Goal: Information Seeking & Learning: Learn about a topic

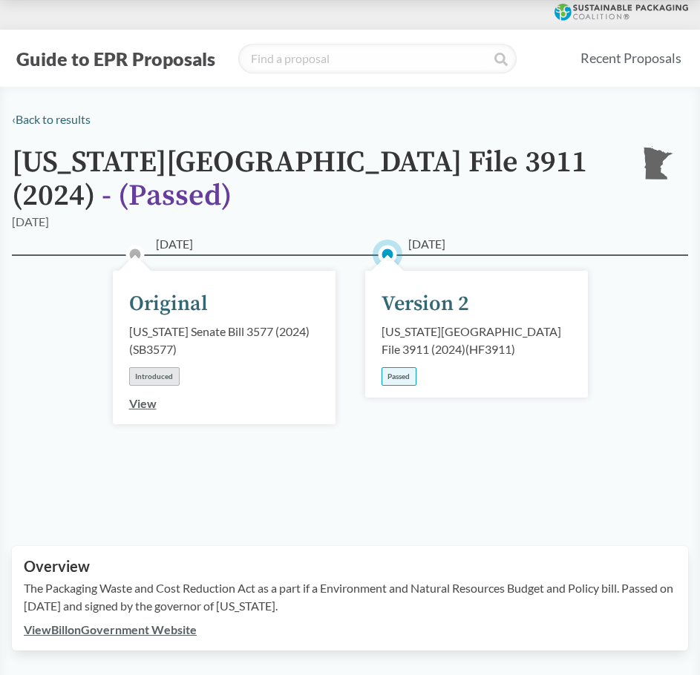
click at [408, 289] on div "Version 2" at bounding box center [425, 304] width 88 height 31
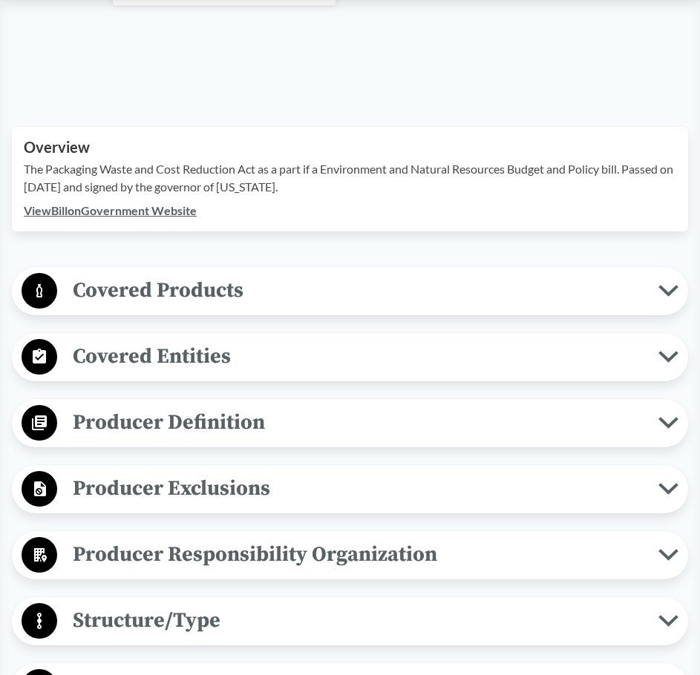
scroll to position [445, 0]
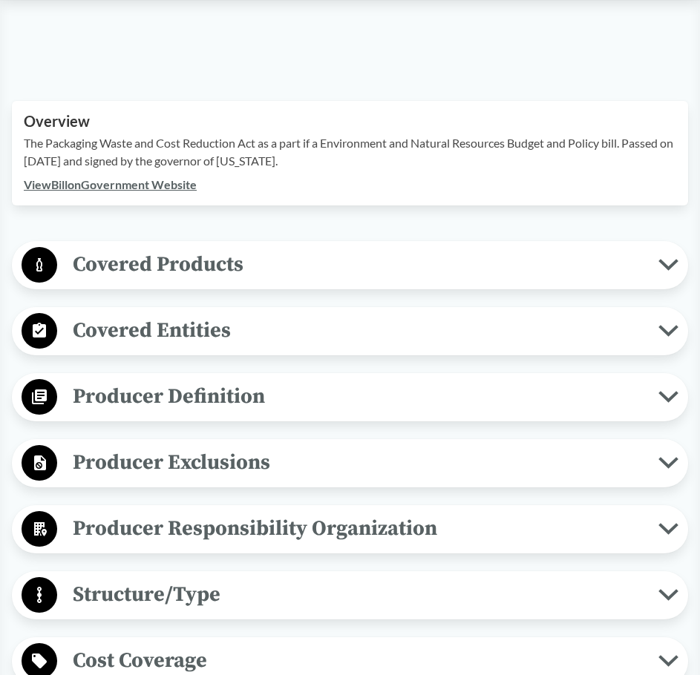
click at [243, 314] on span "Covered Entities" at bounding box center [357, 330] width 601 height 33
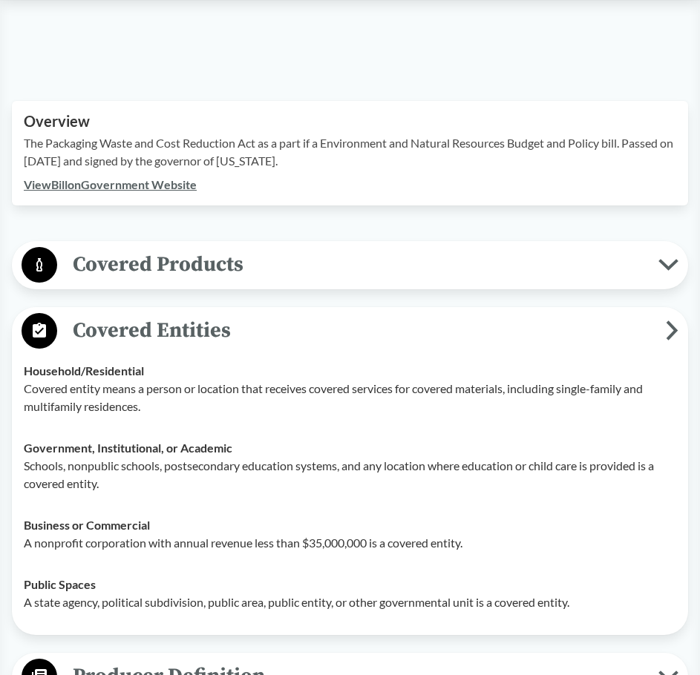
scroll to position [520, 0]
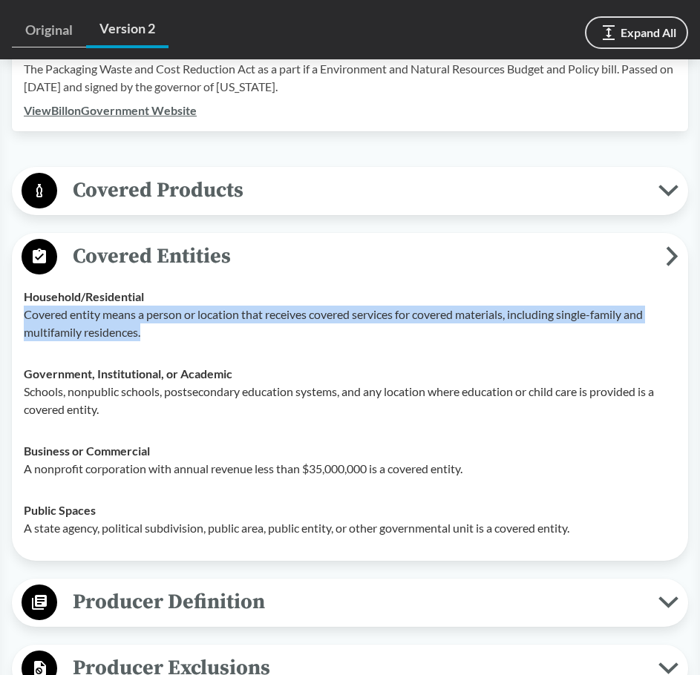
drag, startPoint x: 27, startPoint y: 298, endPoint x: 167, endPoint y: 316, distance: 141.5
click at [167, 316] on p "Covered entity means a person or location that receives covered services for co…" at bounding box center [350, 324] width 652 height 36
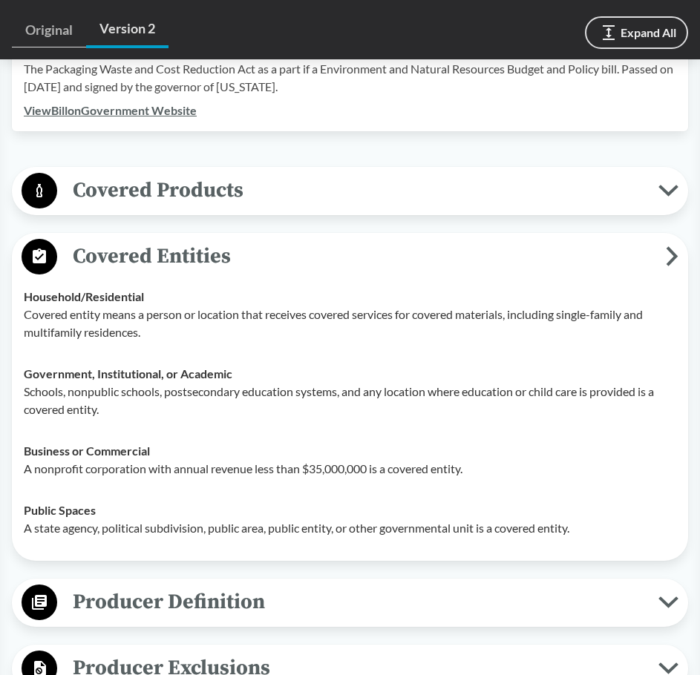
click at [149, 240] on span "Covered Entities" at bounding box center [361, 256] width 609 height 33
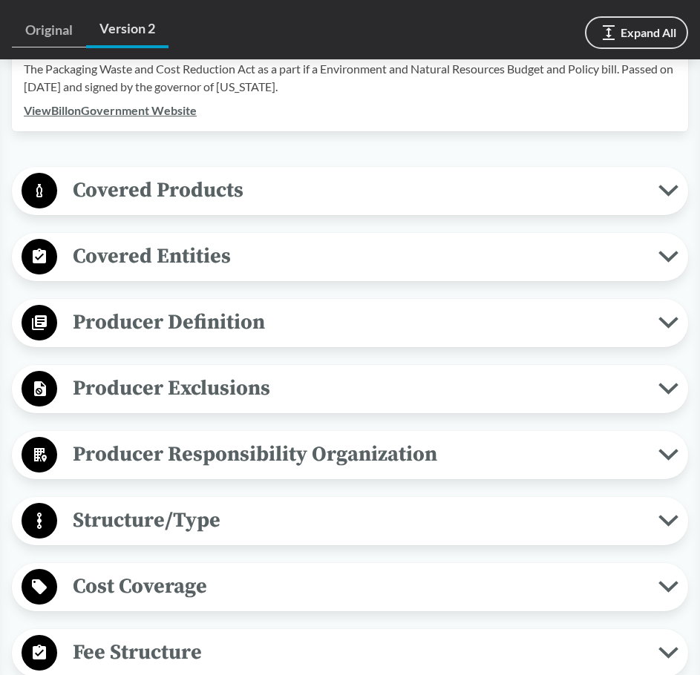
click at [149, 240] on span "Covered Entities" at bounding box center [357, 256] width 601 height 33
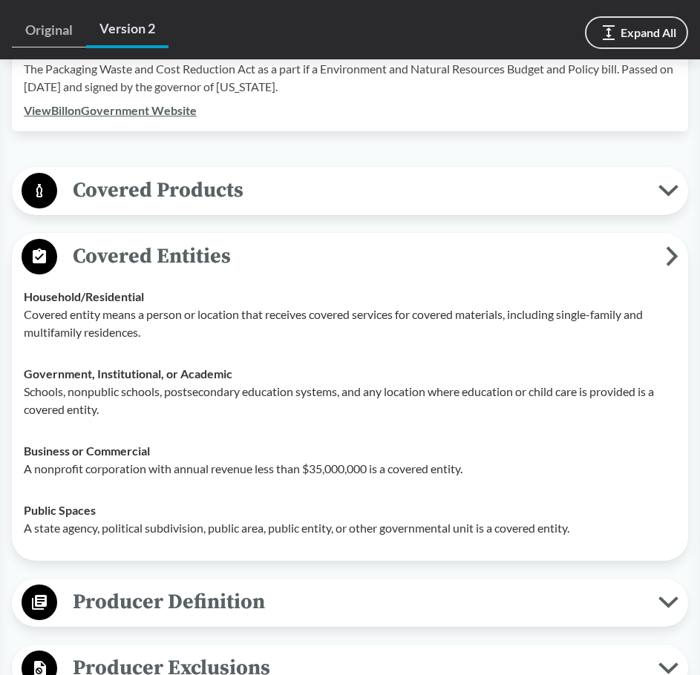
click at [185, 249] on span "Covered Entities" at bounding box center [361, 256] width 609 height 33
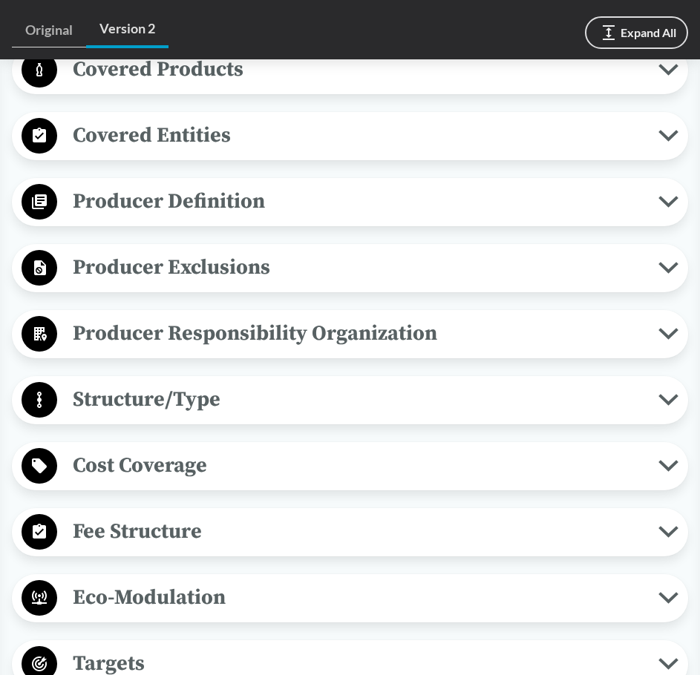
scroll to position [668, 0]
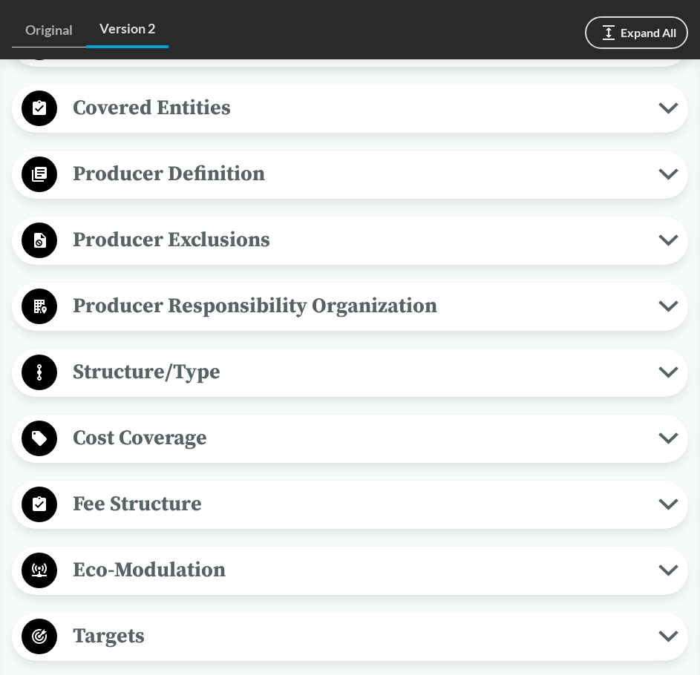
click at [254, 157] on span "Producer Definition" at bounding box center [357, 173] width 601 height 33
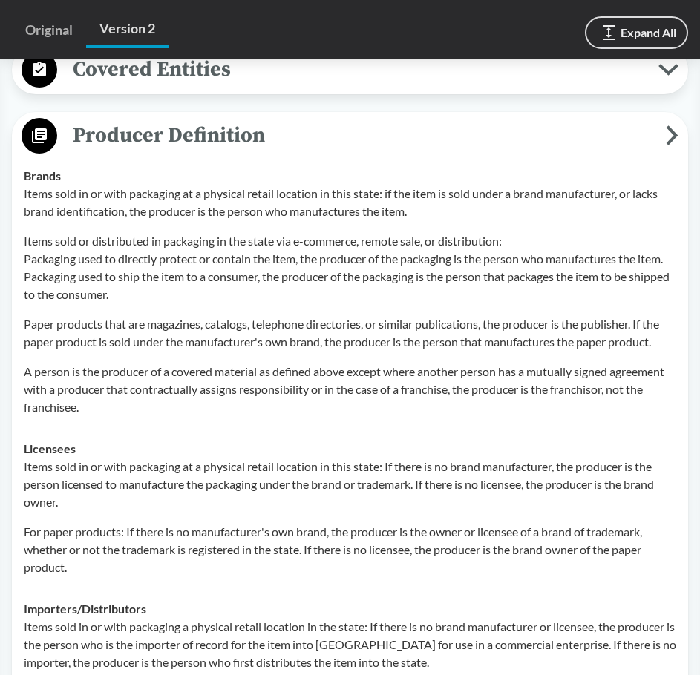
scroll to position [742, 0]
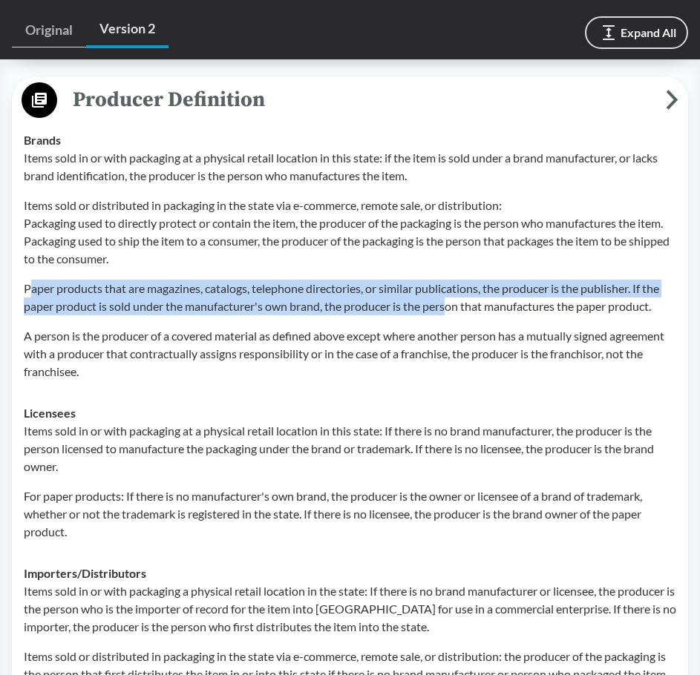
drag, startPoint x: 28, startPoint y: 271, endPoint x: 452, endPoint y: 278, distance: 423.8
click at [452, 280] on p "Paper products that are magazines, catalogs, telephone directories, or similar …" at bounding box center [350, 298] width 652 height 36
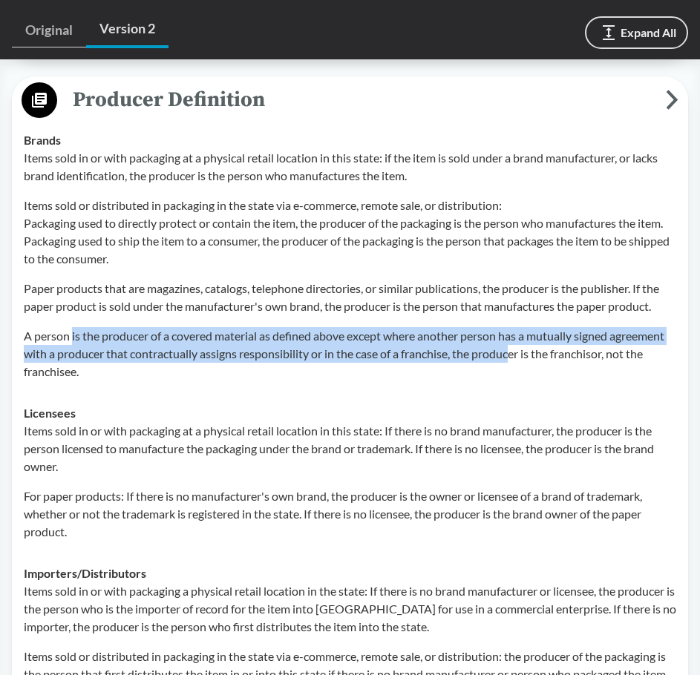
drag, startPoint x: 73, startPoint y: 305, endPoint x: 516, endPoint y: 332, distance: 443.9
click at [516, 332] on div "Items sold in or with packaging at a physical retail location in this state: if…" at bounding box center [350, 265] width 652 height 232
click at [516, 332] on p "A person is the producer of a covered material as defined above except where an…" at bounding box center [350, 353] width 652 height 53
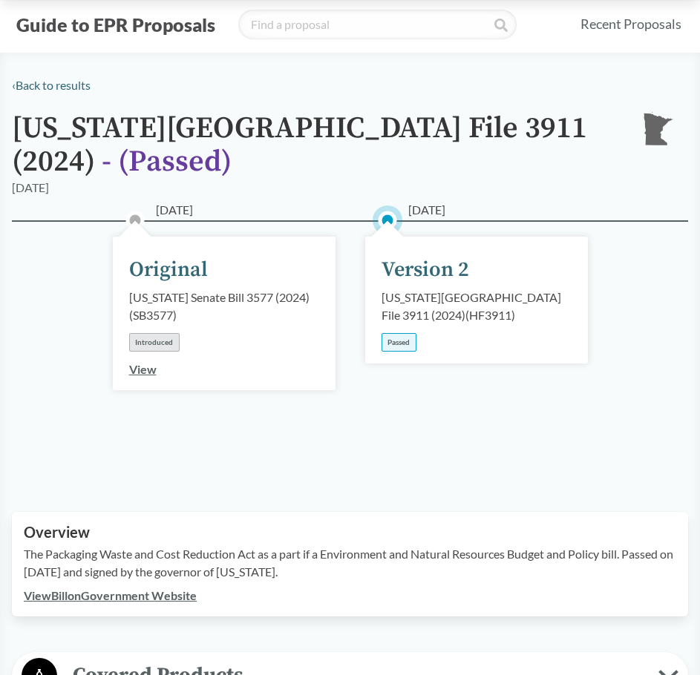
scroll to position [0, 0]
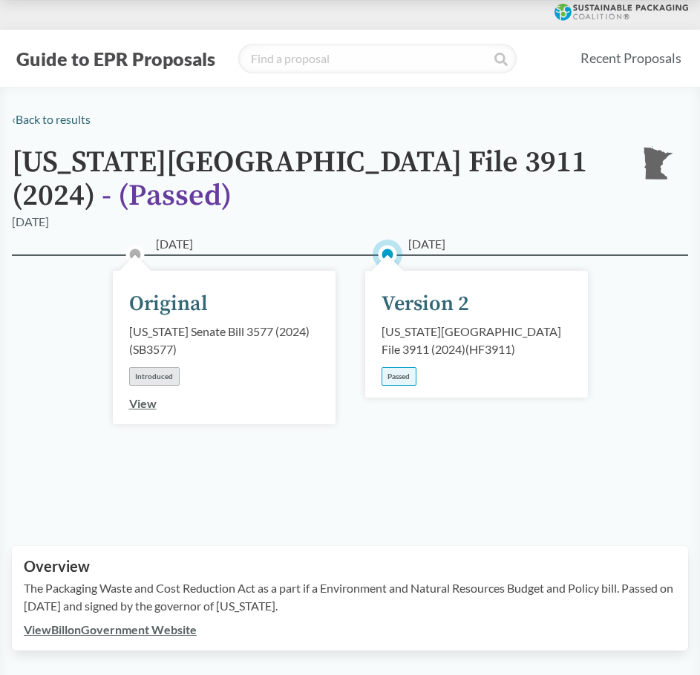
drag, startPoint x: 148, startPoint y: 385, endPoint x: 209, endPoint y: 533, distance: 160.0
click at [148, 396] on link "View" at bounding box center [142, 403] width 27 height 14
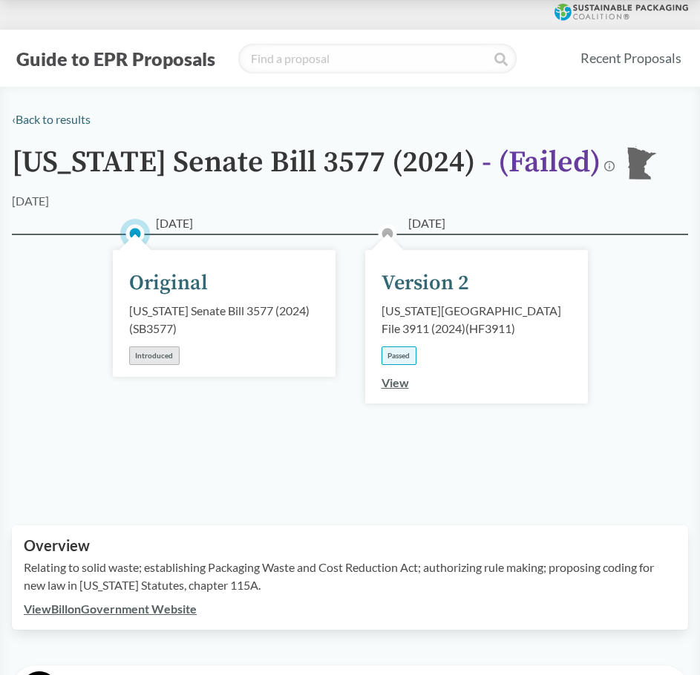
click at [391, 381] on link "View" at bounding box center [394, 383] width 27 height 14
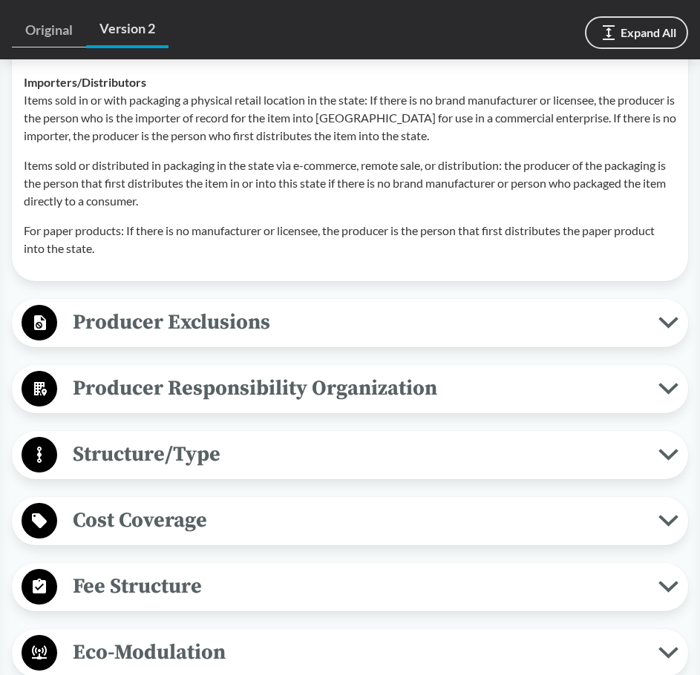
scroll to position [1138, 0]
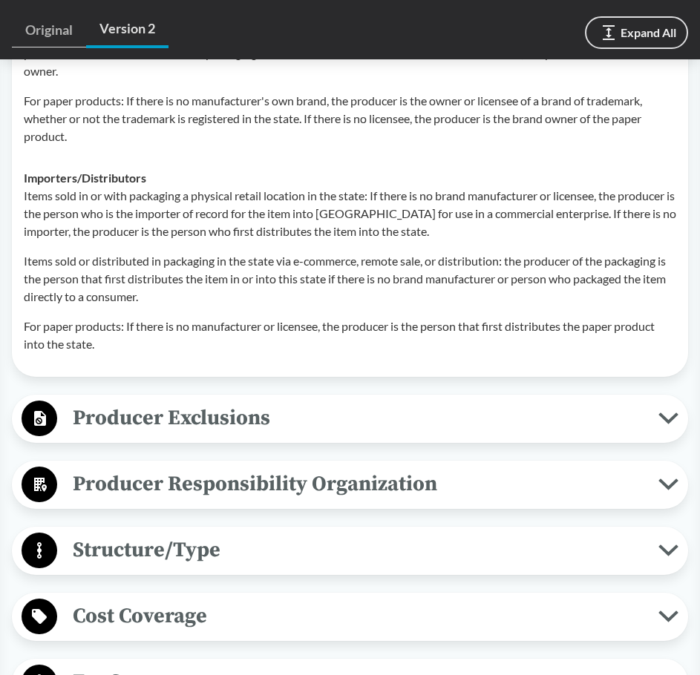
click at [168, 402] on span "Producer Exclusions" at bounding box center [357, 418] width 601 height 33
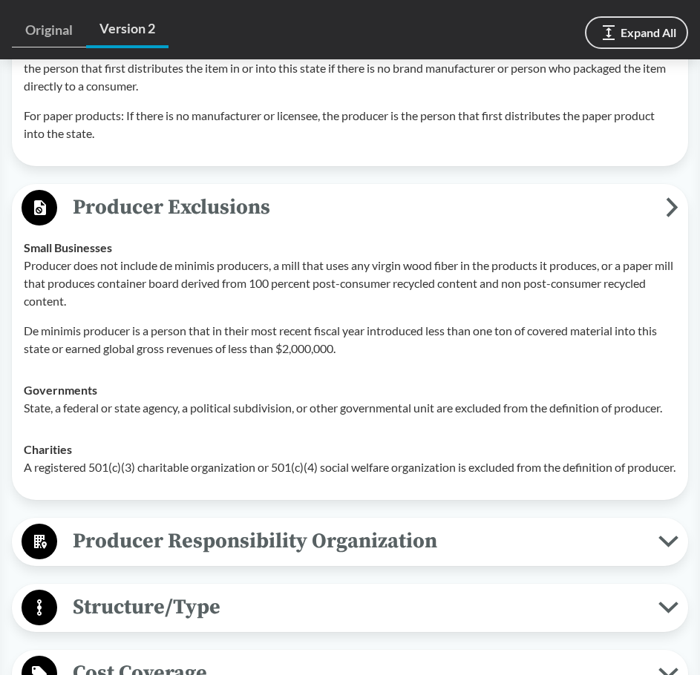
scroll to position [1360, 0]
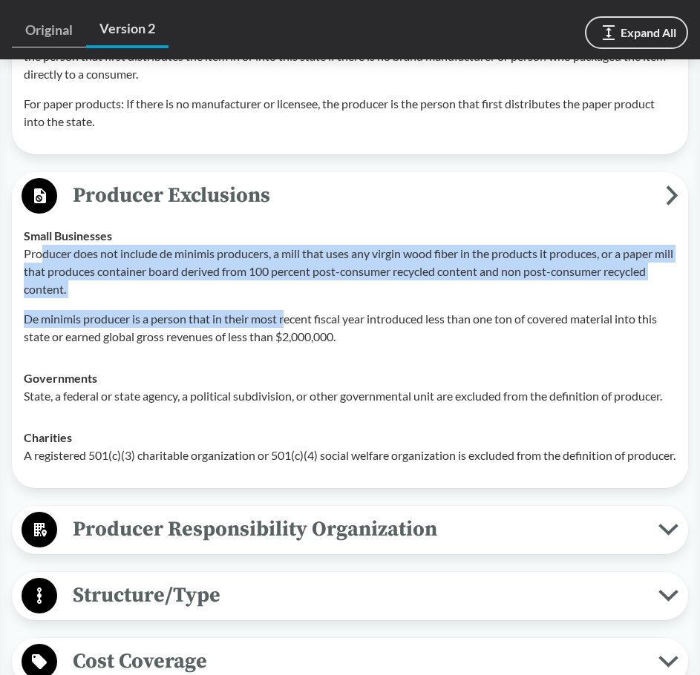
drag, startPoint x: 40, startPoint y: 240, endPoint x: 285, endPoint y: 288, distance: 249.6
click at [285, 288] on div "Producer does not include de minimis producers, a mill that uses any virgin woo…" at bounding box center [350, 295] width 652 height 101
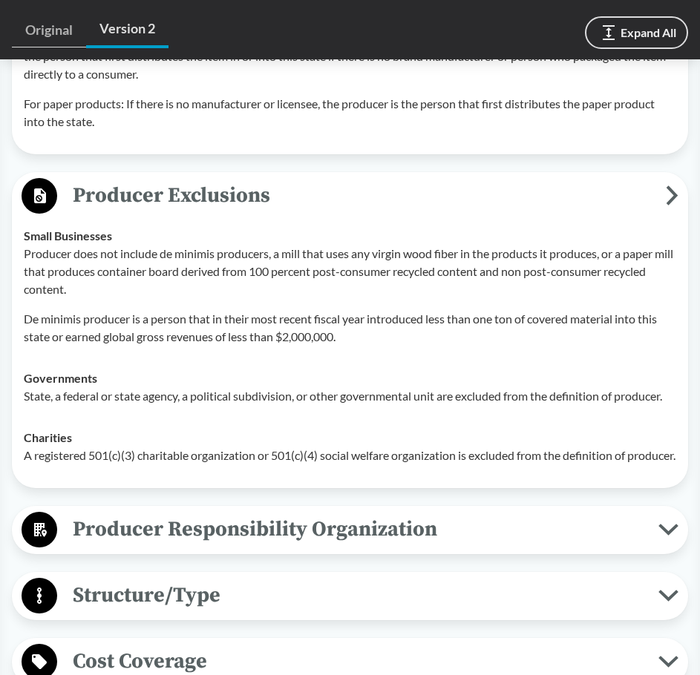
click at [308, 520] on span "Producer Responsibility Organization" at bounding box center [357, 529] width 601 height 33
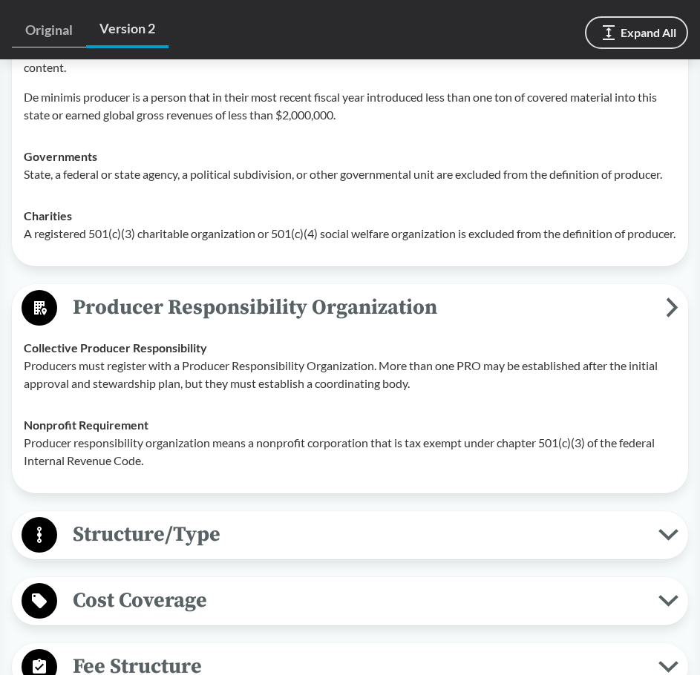
scroll to position [1583, 0]
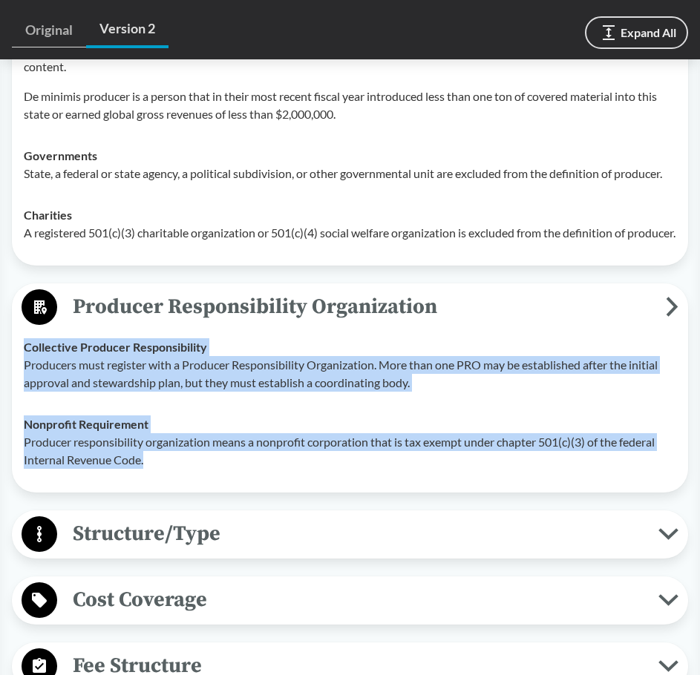
drag, startPoint x: 54, startPoint y: 359, endPoint x: 171, endPoint y: 451, distance: 149.1
click at [171, 451] on tbody "Collective Producer Responsibility Producers must register with a Producer Resp…" at bounding box center [350, 404] width 666 height 154
click at [171, 451] on p "Producer responsibility organization means a nonprofit corporation that is tax …" at bounding box center [350, 451] width 652 height 36
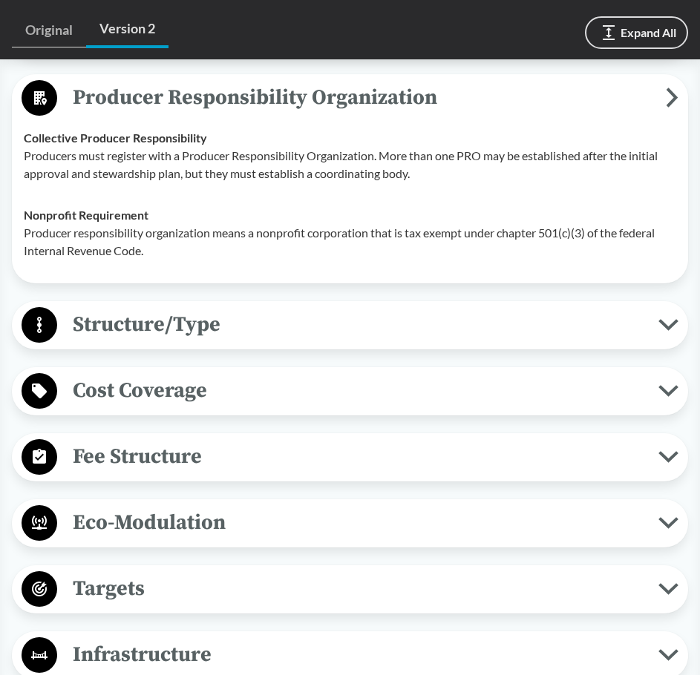
scroll to position [1806, 0]
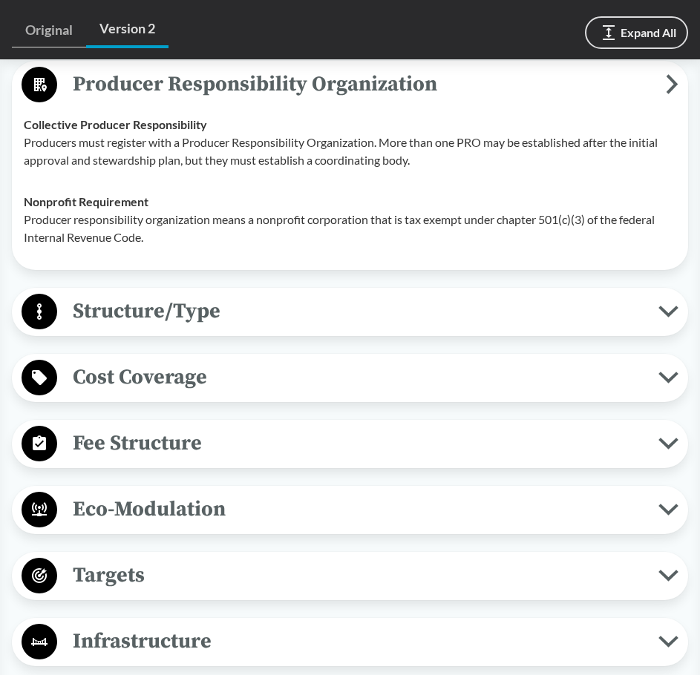
click at [227, 295] on span "Structure/Type" at bounding box center [357, 311] width 601 height 33
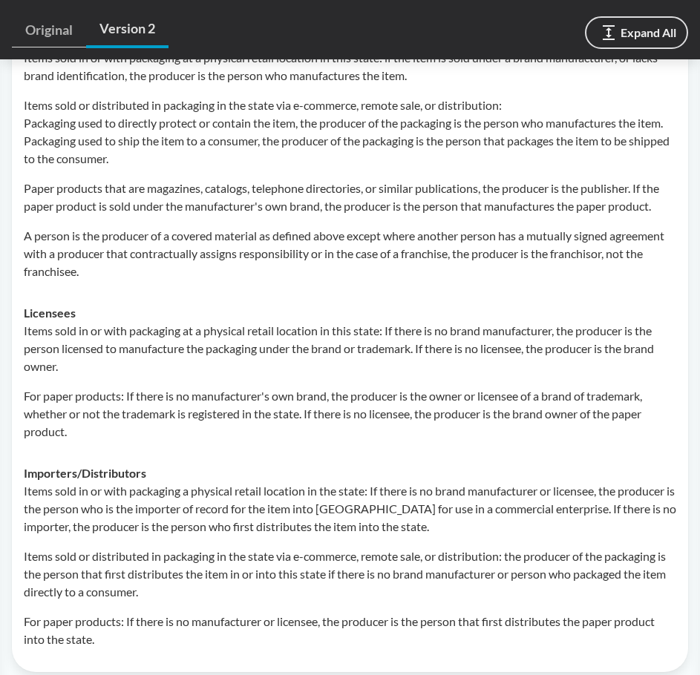
scroll to position [841, 0]
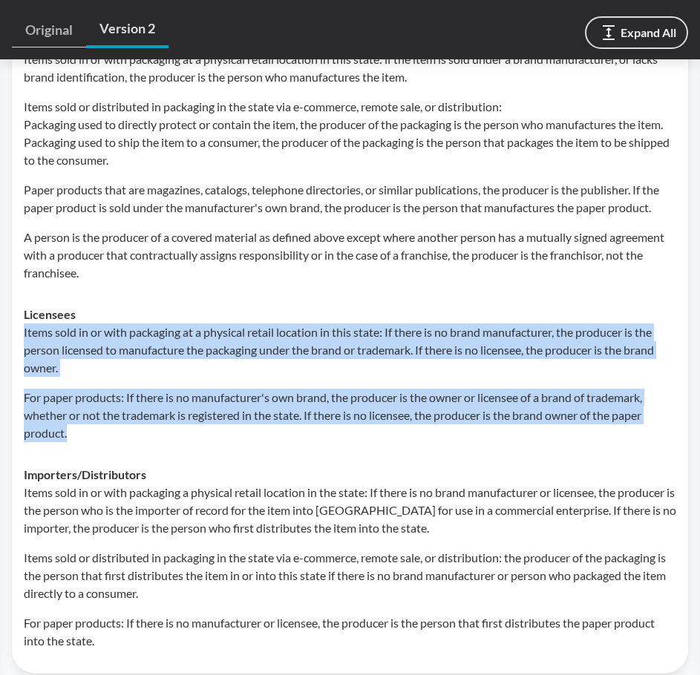
drag, startPoint x: 25, startPoint y: 315, endPoint x: 109, endPoint y: 428, distance: 141.2
click at [109, 428] on td "Licensees Items sold in or with packaging at a physical retail location in this…" at bounding box center [350, 374] width 666 height 160
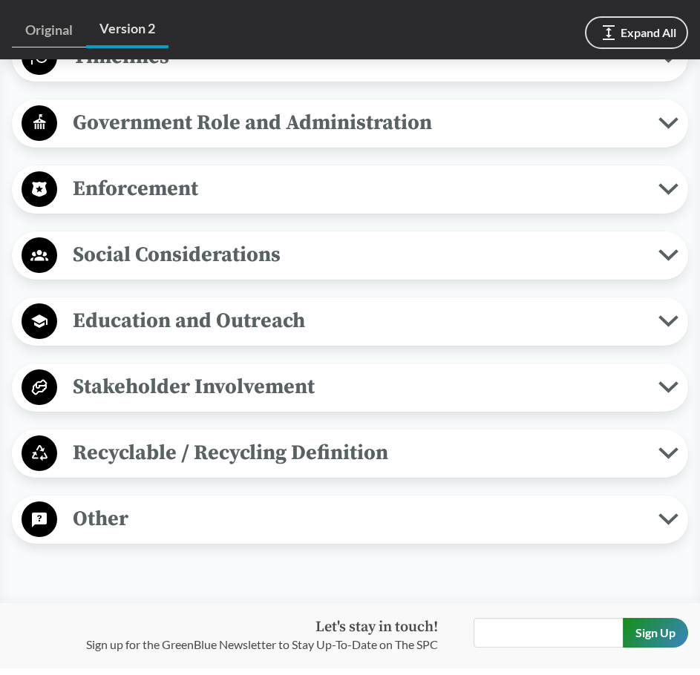
scroll to position [2746, 0]
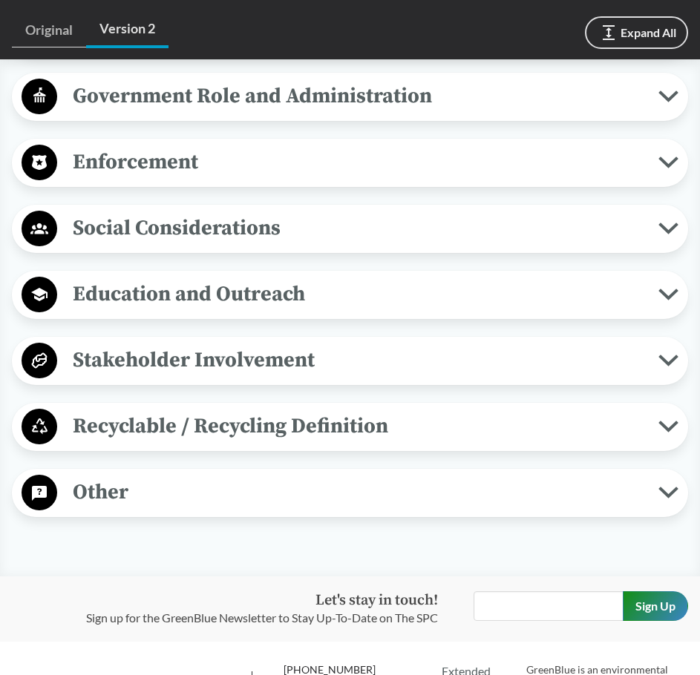
click at [252, 349] on span "Stakeholder Involvement" at bounding box center [357, 360] width 601 height 33
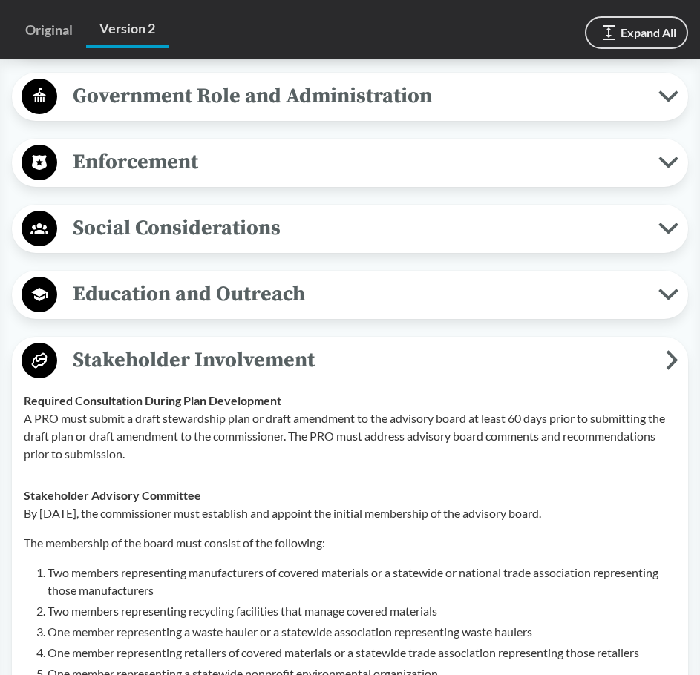
click at [227, 315] on div "Education and Outreach Product Labeling Education and outreach must assist prod…" at bounding box center [350, 295] width 676 height 48
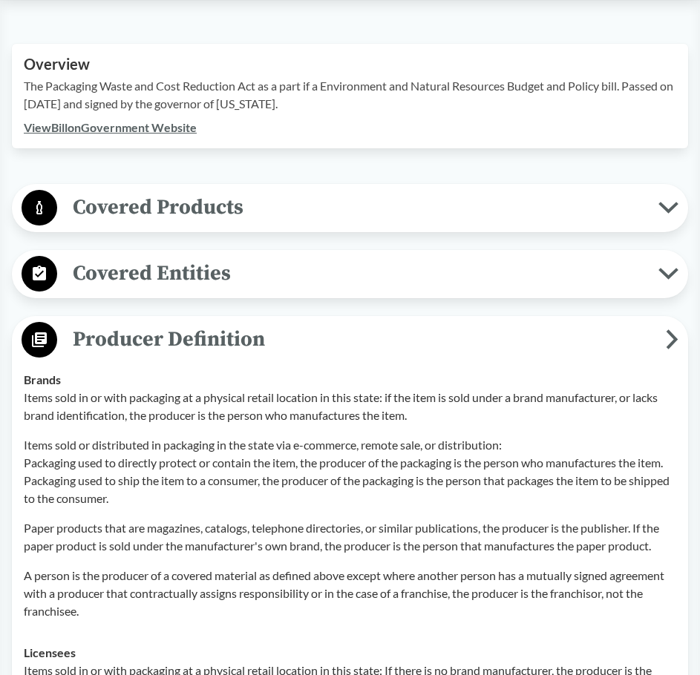
scroll to position [297, 0]
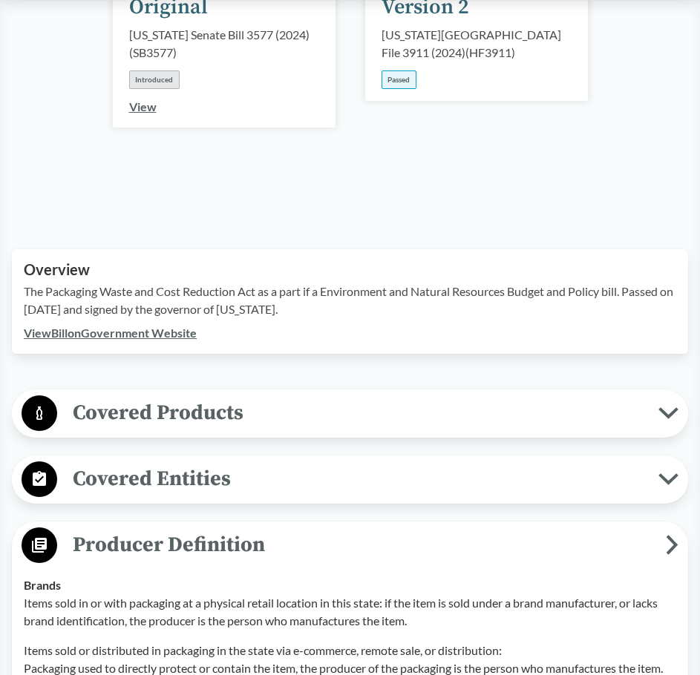
click at [223, 482] on div "Covered Entities Household/​Residential Covered entity means a person or locati…" at bounding box center [350, 480] width 676 height 48
click at [220, 466] on span "Covered Entities" at bounding box center [357, 478] width 601 height 33
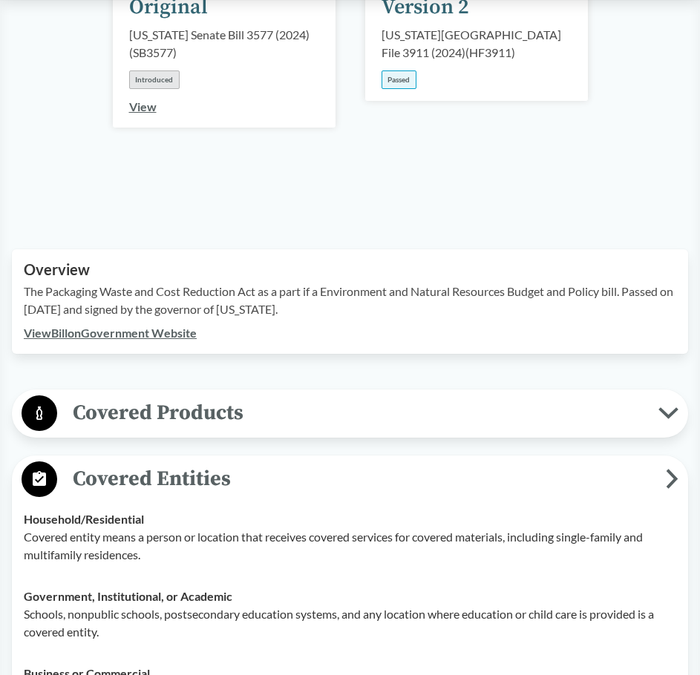
scroll to position [594, 0]
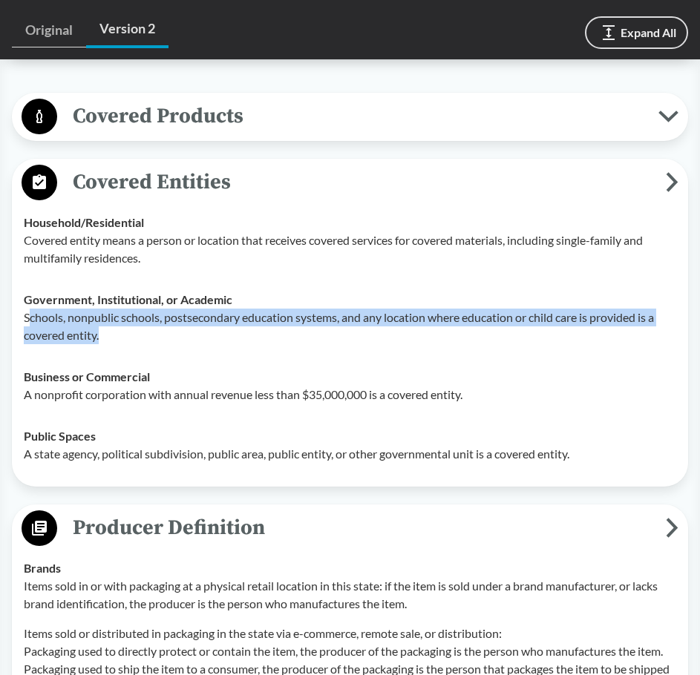
drag, startPoint x: 30, startPoint y: 297, endPoint x: 130, endPoint y: 319, distance: 101.9
click at [130, 319] on p "Schools, nonpublic schools, postsecondary education systems, and any location w…" at bounding box center [350, 327] width 652 height 36
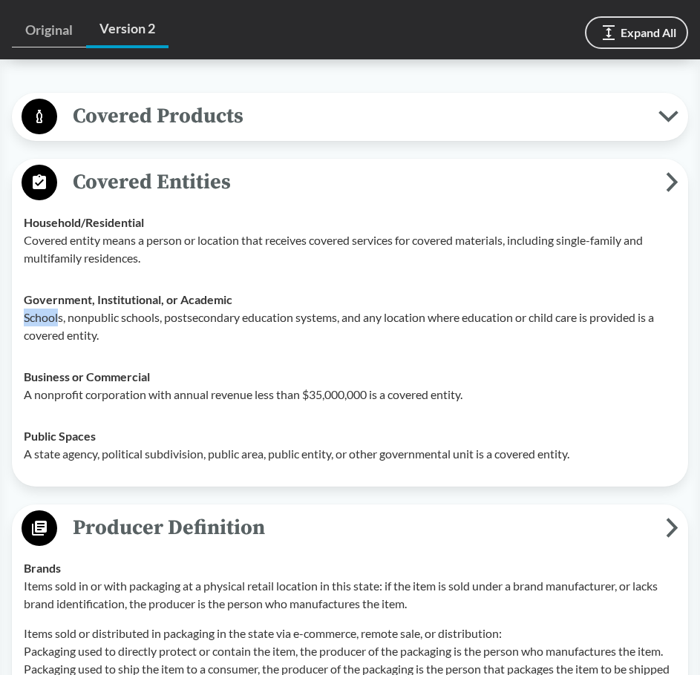
drag, startPoint x: 18, startPoint y: 301, endPoint x: 51, endPoint y: 288, distance: 35.7
click at [55, 295] on td "Government, Institutional, or Academic Schools, nonpublic schools, postsecondar…" at bounding box center [350, 317] width 666 height 77
click at [21, 225] on td "Household/​Residential Covered entity means a person or location that receives …" at bounding box center [350, 240] width 666 height 77
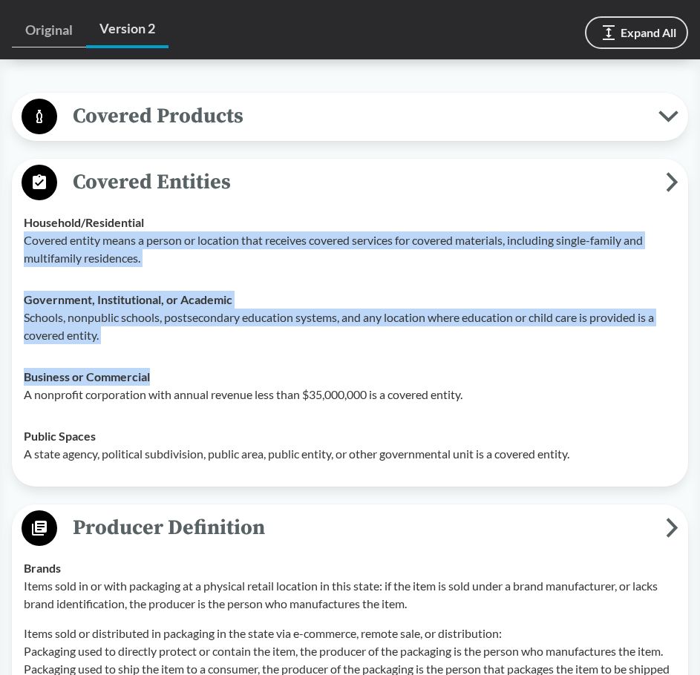
drag, startPoint x: 87, startPoint y: 229, endPoint x: 205, endPoint y: 352, distance: 170.6
click at [205, 352] on tbody "Household/​Residential Covered entity means a person or location that receives …" at bounding box center [350, 338] width 666 height 273
click at [205, 368] on div "Business or Commercial A nonprofit corporation with annual revenue less than $3…" at bounding box center [350, 386] width 652 height 36
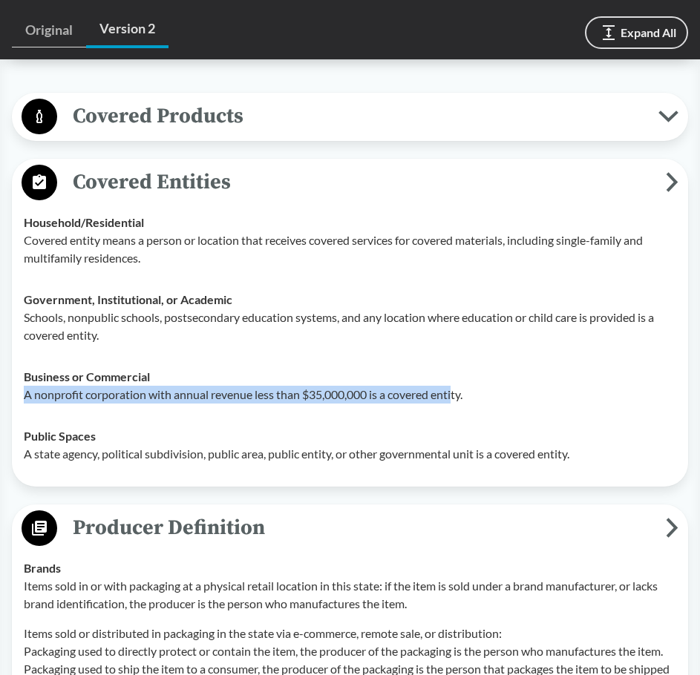
drag, startPoint x: 122, startPoint y: 378, endPoint x: 457, endPoint y: 387, distance: 335.6
click at [457, 387] on td "Business or Commercial A nonprofit corporation with annual revenue less than $3…" at bounding box center [350, 385] width 666 height 59
drag, startPoint x: 482, startPoint y: 384, endPoint x: 18, endPoint y: 380, distance: 463.9
click at [18, 380] on td "Business or Commercial A nonprofit corporation with annual revenue less than $3…" at bounding box center [350, 385] width 666 height 59
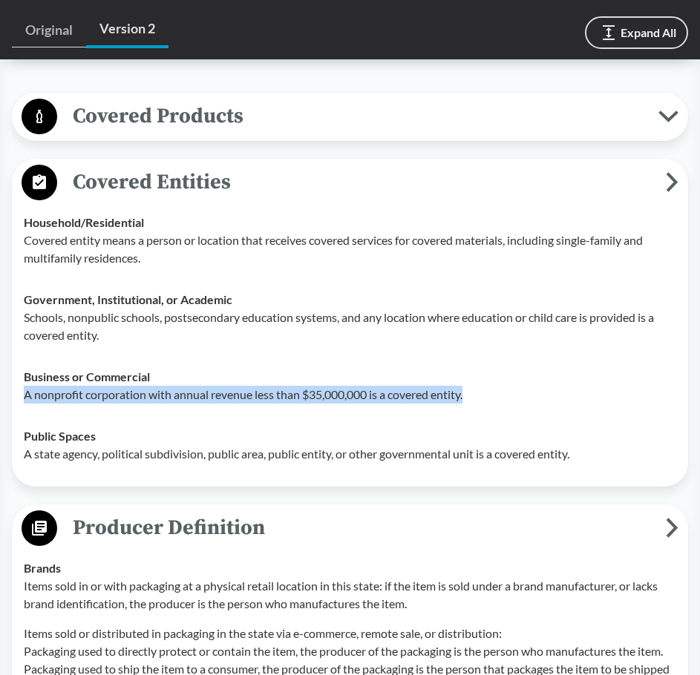
click at [18, 380] on td "Business or Commercial A nonprofit corporation with annual revenue less than $3…" at bounding box center [350, 385] width 666 height 59
drag, startPoint x: 47, startPoint y: 380, endPoint x: 240, endPoint y: 380, distance: 193.7
click at [240, 380] on td "Business or Commercial A nonprofit corporation with annual revenue less than $3…" at bounding box center [350, 385] width 666 height 59
click at [240, 386] on p "A nonprofit corporation with annual revenue less than $35,000,000 is a covered …" at bounding box center [350, 395] width 652 height 18
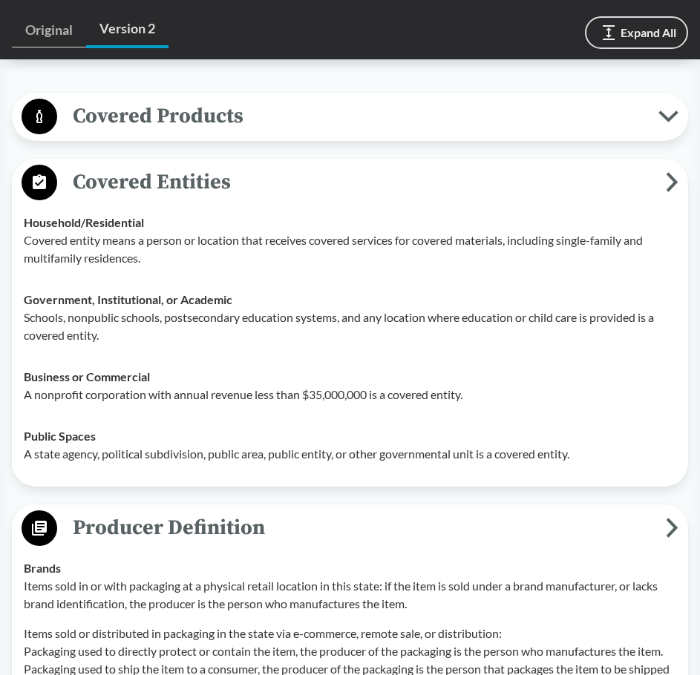
click at [485, 386] on p "A nonprofit corporation with annual revenue less than $35,000,000 is a covered …" at bounding box center [350, 395] width 652 height 18
drag, startPoint x: 285, startPoint y: 376, endPoint x: 381, endPoint y: 376, distance: 95.7
click at [381, 386] on p "A nonprofit corporation with annual revenue less than $35,000,000 is a covered …" at bounding box center [350, 395] width 652 height 18
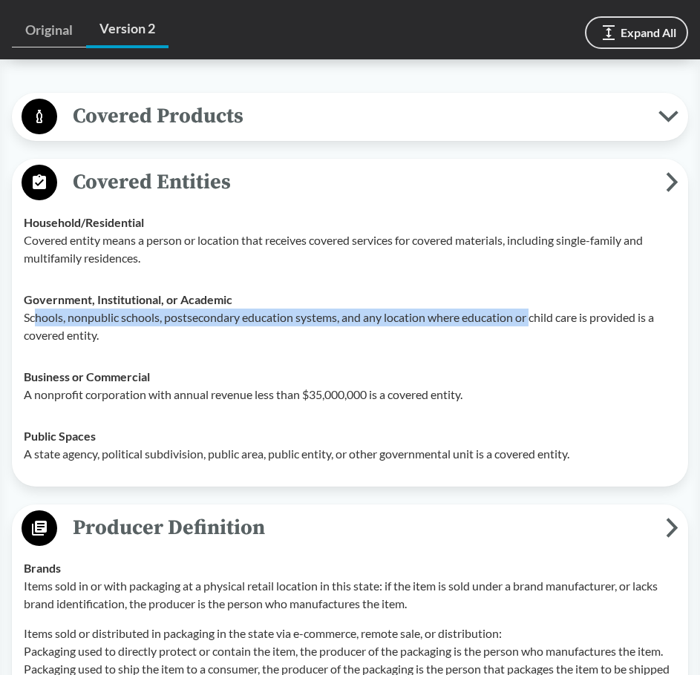
drag, startPoint x: 65, startPoint y: 301, endPoint x: 551, endPoint y: 301, distance: 486.1
click at [551, 309] on p "Schools, nonpublic schools, postsecondary education systems, and any location w…" at bounding box center [350, 327] width 652 height 36
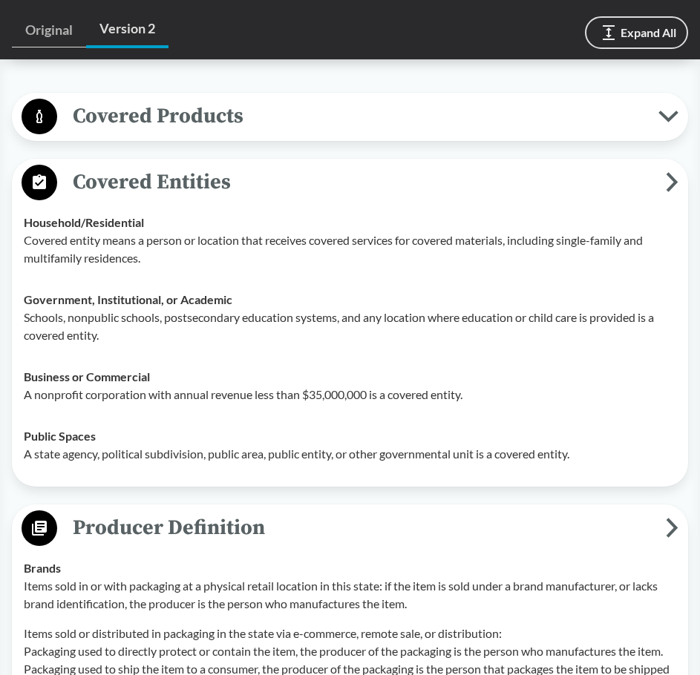
click at [265, 99] on span "Covered Products" at bounding box center [357, 115] width 601 height 33
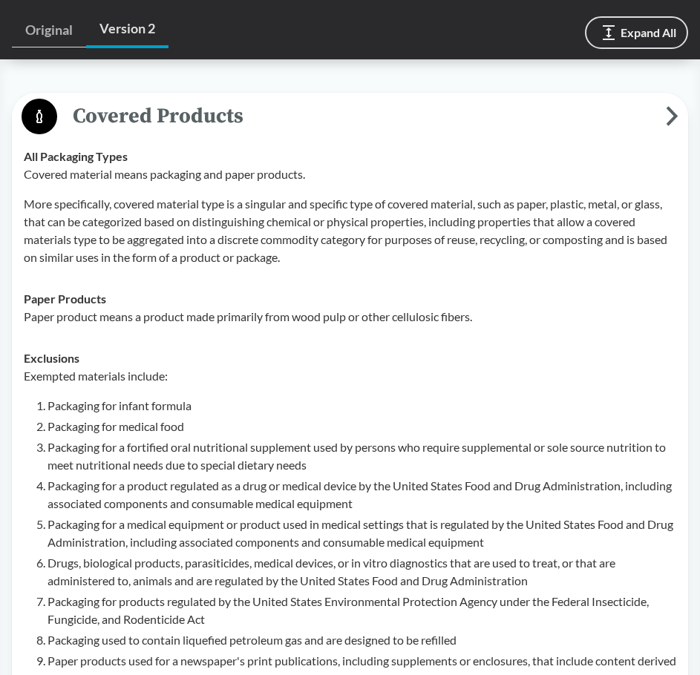
click at [265, 99] on span "Covered Products" at bounding box center [361, 115] width 609 height 33
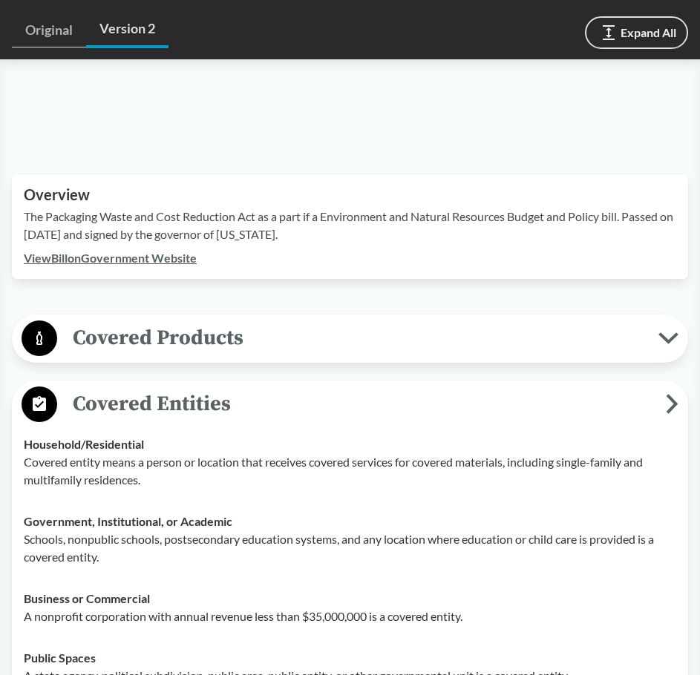
scroll to position [371, 0]
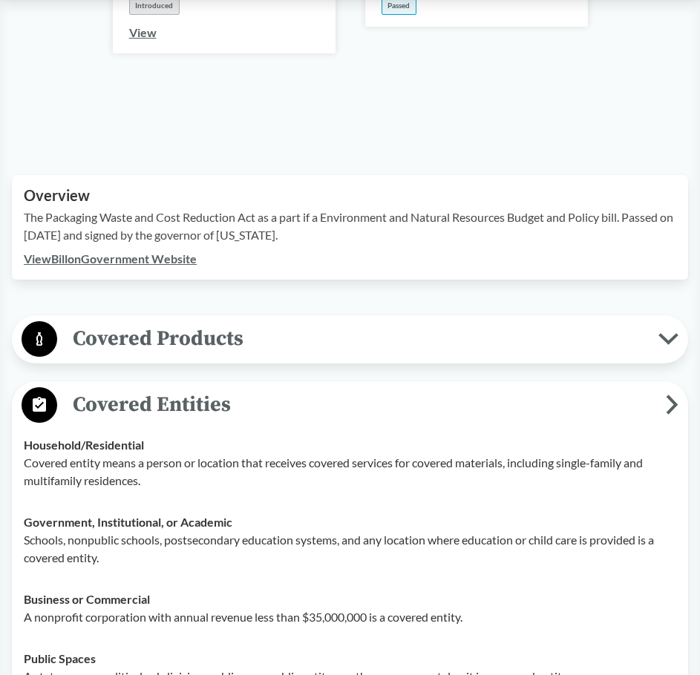
click at [258, 321] on button "Covered Products" at bounding box center [350, 340] width 666 height 38
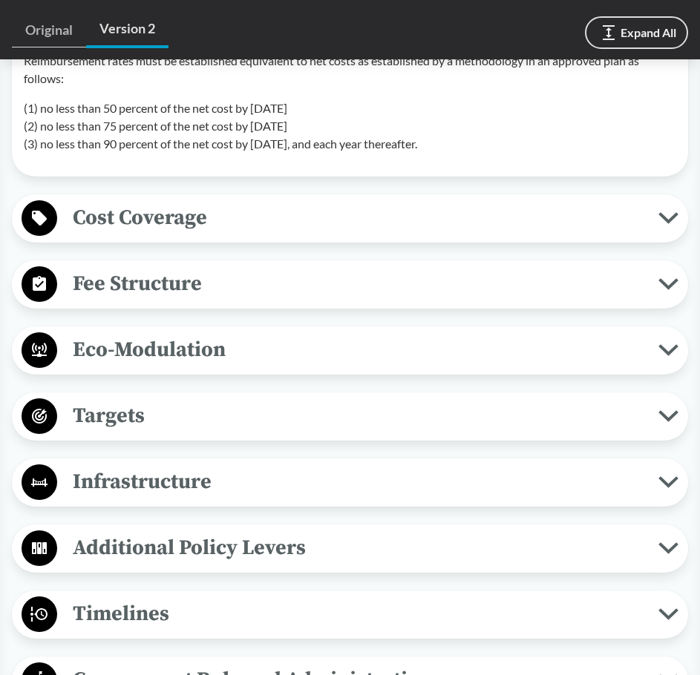
scroll to position [3148, 0]
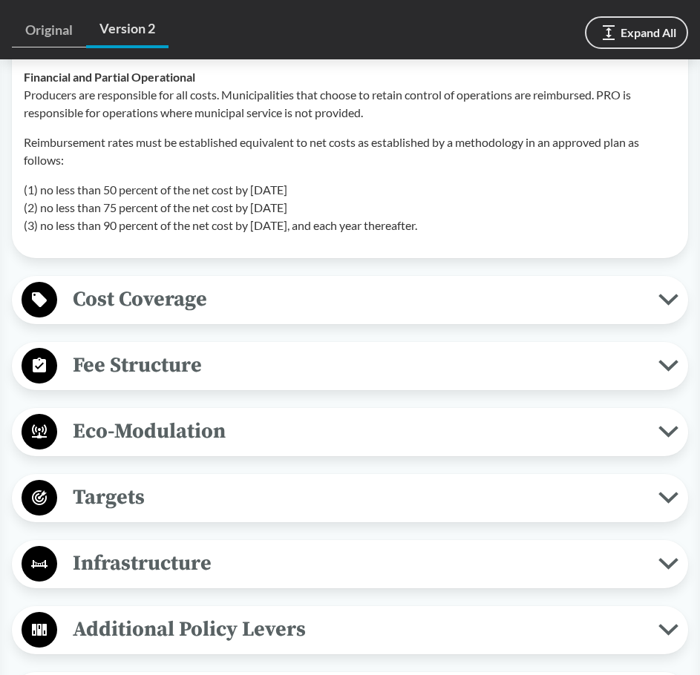
click at [157, 312] on span "Cost Coverage" at bounding box center [357, 299] width 601 height 33
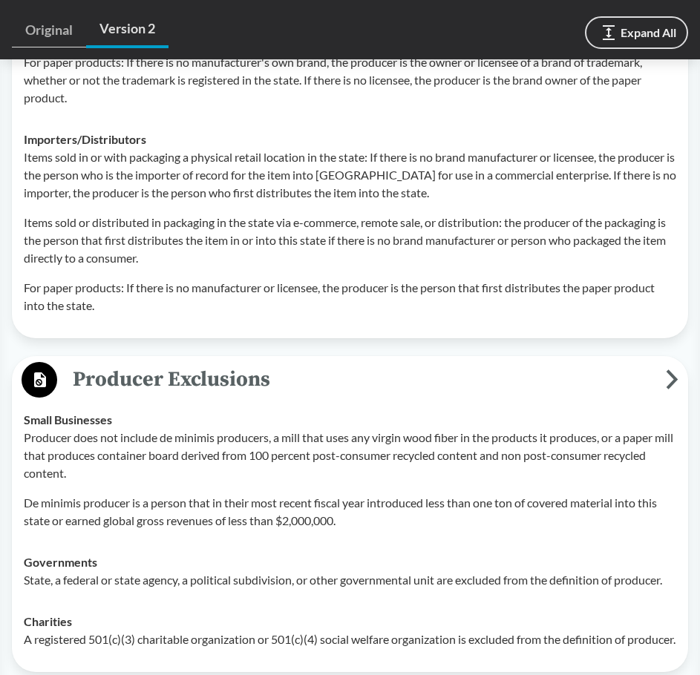
scroll to position [2257, 0]
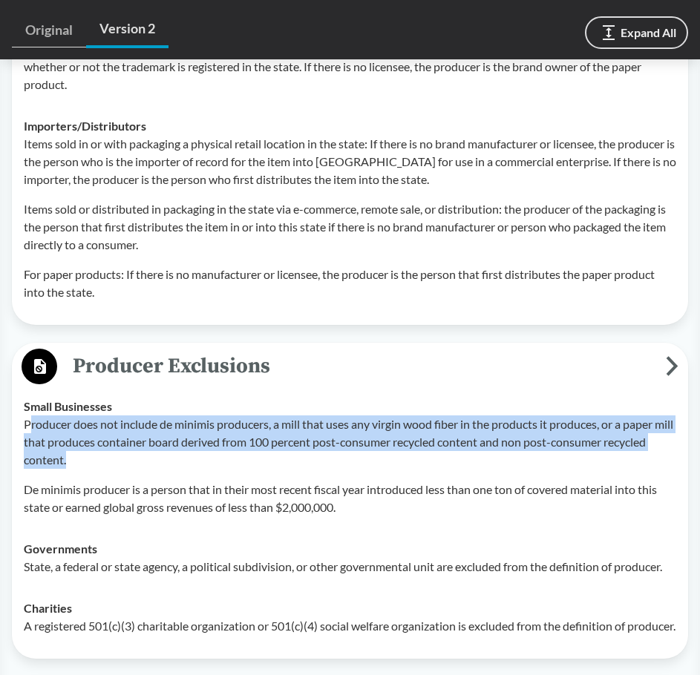
drag, startPoint x: 28, startPoint y: 404, endPoint x: 217, endPoint y: 446, distance: 193.8
click at [217, 446] on p "Producer does not include de minimis producers, a mill that uses any virgin woo…" at bounding box center [350, 442] width 652 height 53
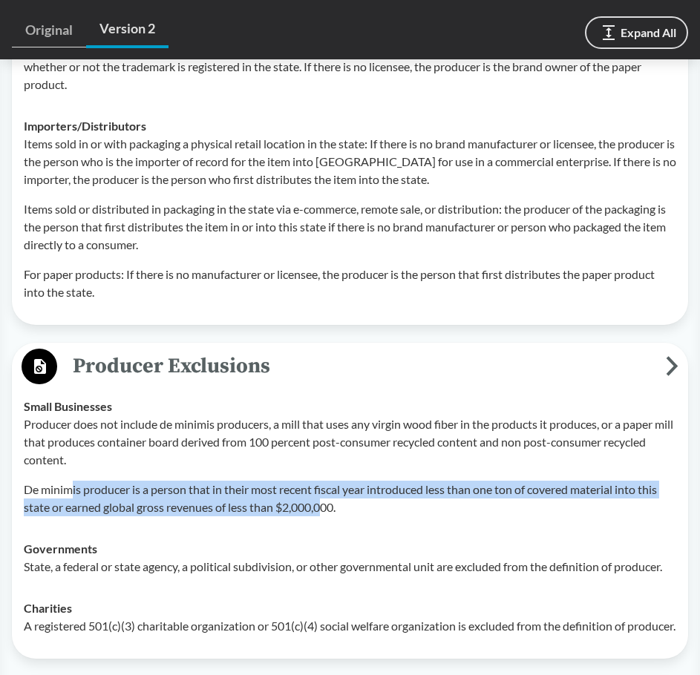
drag, startPoint x: 71, startPoint y: 450, endPoint x: 341, endPoint y: 481, distance: 271.9
click at [337, 483] on div "Producer does not include de minimis producers, a mill that uses any virgin woo…" at bounding box center [350, 466] width 652 height 101
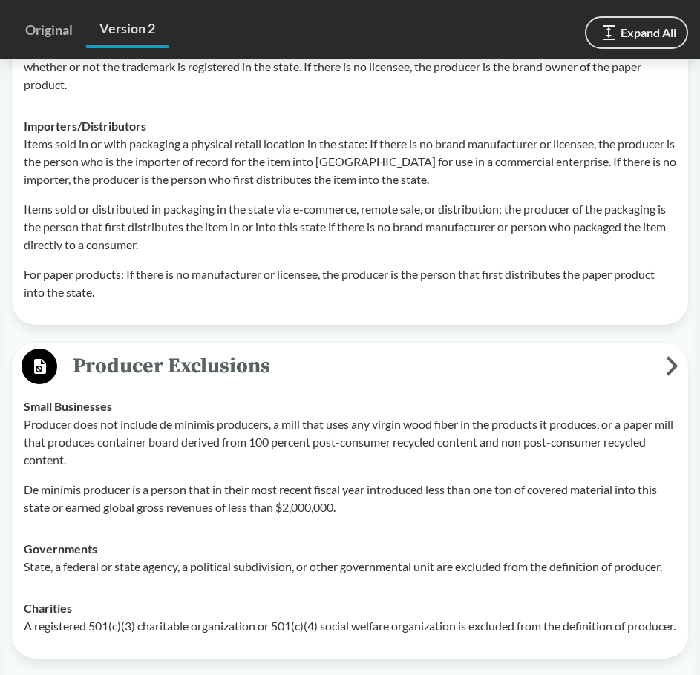
click at [341, 481] on p "De minimis producer is a person that in their most recent fiscal year introduce…" at bounding box center [350, 499] width 652 height 36
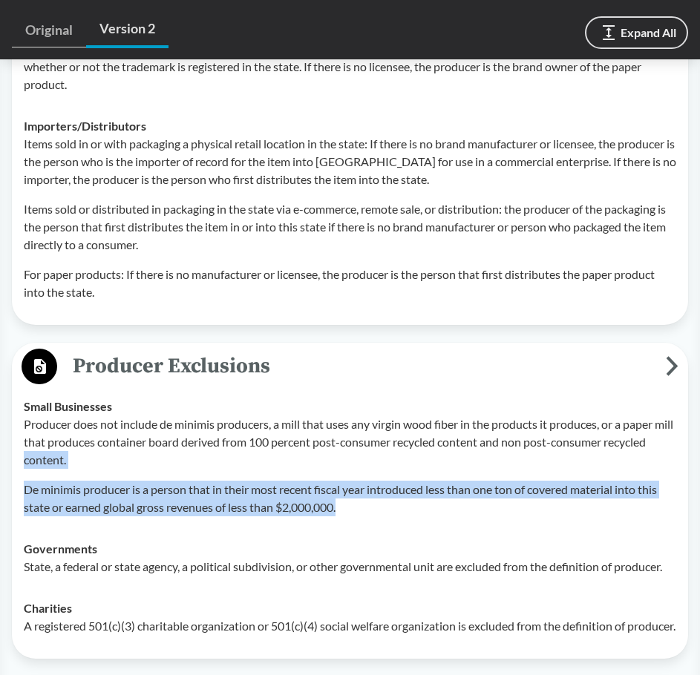
drag, startPoint x: 363, startPoint y: 484, endPoint x: 71, endPoint y: 436, distance: 295.6
click at [71, 436] on div "Producer does not include de minimis producers, a mill that uses any virgin woo…" at bounding box center [350, 466] width 652 height 101
click at [71, 436] on p "Producer does not include de minimis producers, a mill that uses any virgin woo…" at bounding box center [350, 442] width 652 height 53
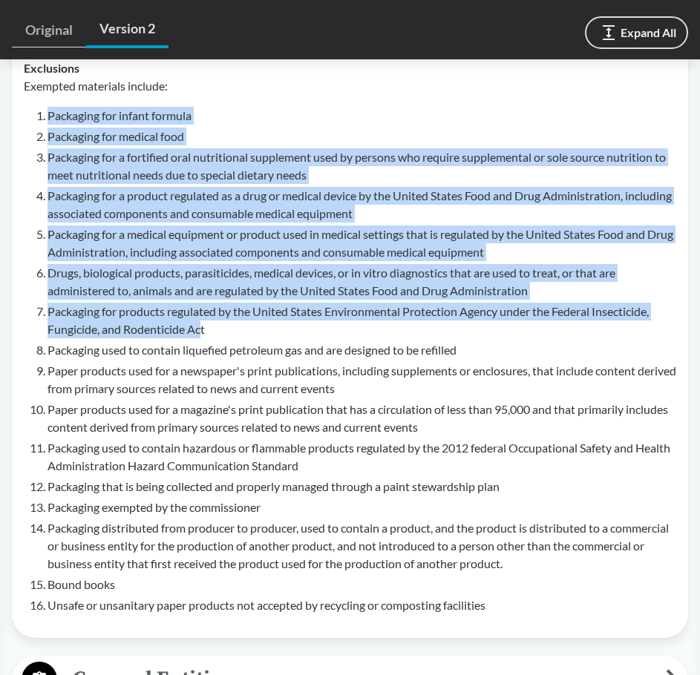
scroll to position [921, 0]
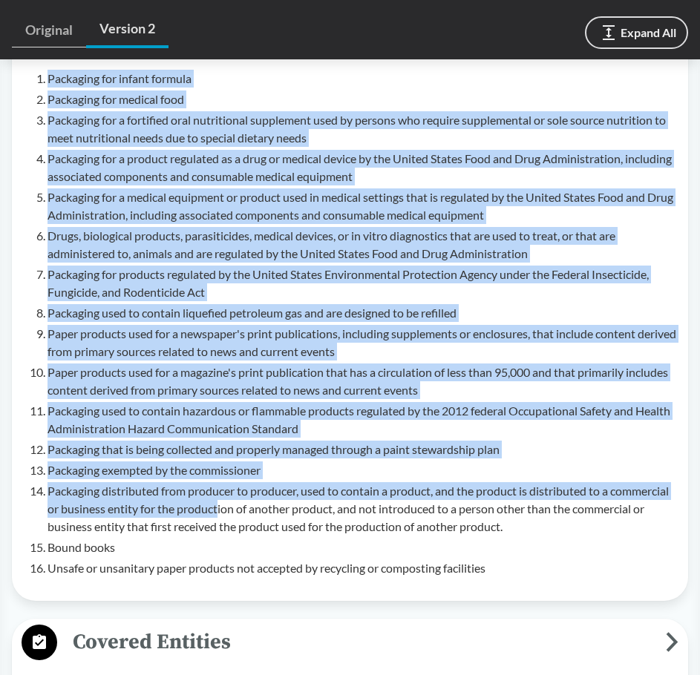
drag, startPoint x: 47, startPoint y: 140, endPoint x: 282, endPoint y: 488, distance: 419.7
click at [282, 488] on ol "Packaging for infant formula Packaging for medical food Packaging for a fortifi…" at bounding box center [361, 324] width 629 height 508
click at [252, 491] on li "Packaging distributed from producer to producer, used to contain a product, and…" at bounding box center [361, 508] width 629 height 53
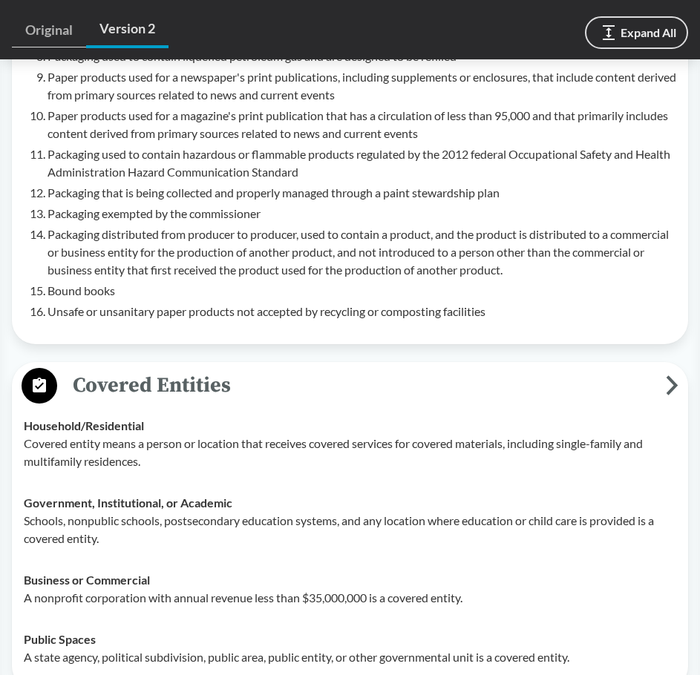
scroll to position [1218, 0]
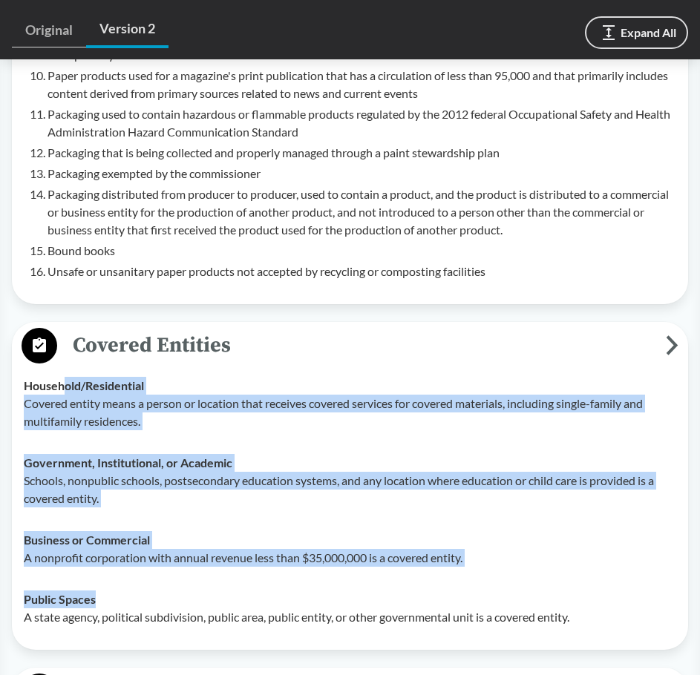
drag, startPoint x: 66, startPoint y: 363, endPoint x: 340, endPoint y: 558, distance: 336.3
click at [340, 558] on tbody "Household/​Residential Covered entity means a person or location that receives …" at bounding box center [350, 501] width 666 height 273
click at [340, 579] on td "Public Spaces A state agency, political subdivision, public area, public entity…" at bounding box center [350, 608] width 666 height 59
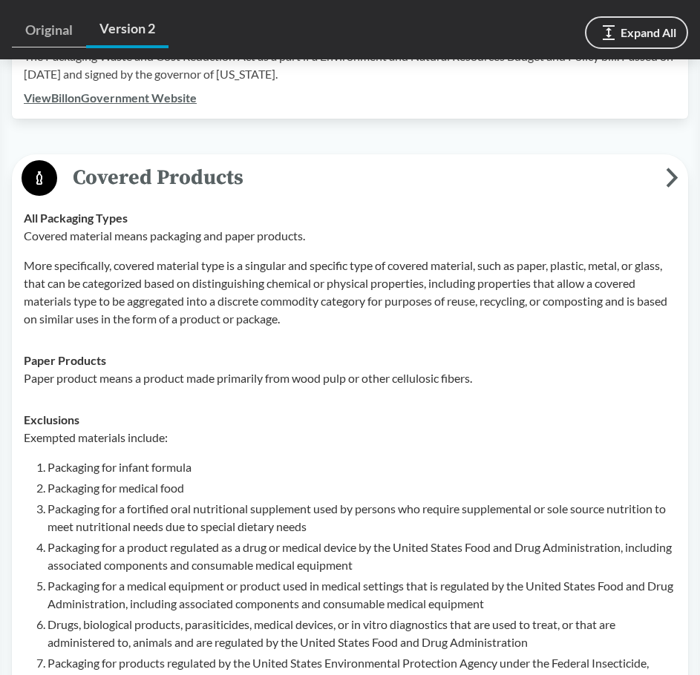
scroll to position [550, 0]
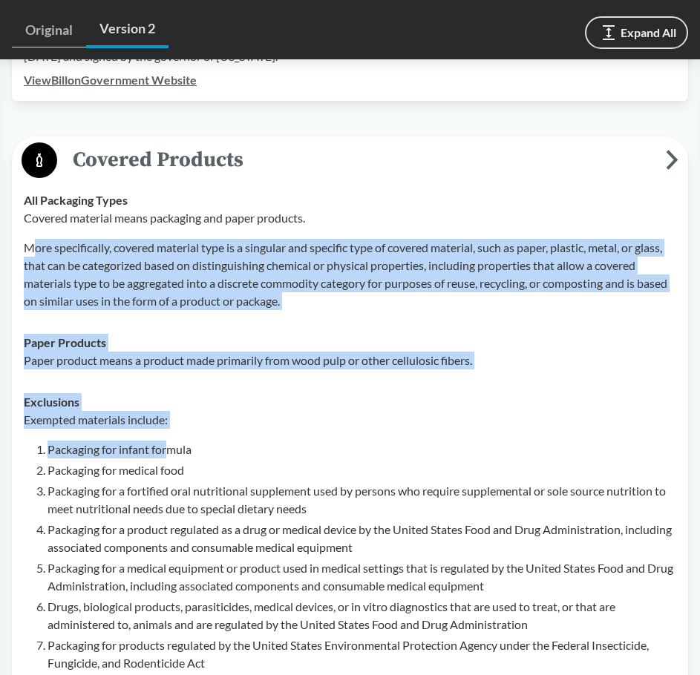
drag, startPoint x: 32, startPoint y: 232, endPoint x: 168, endPoint y: 415, distance: 228.6
click at [168, 415] on tbody "All Packaging Types Covered material means packaging and paper products. More s…" at bounding box center [350, 570] width 666 height 781
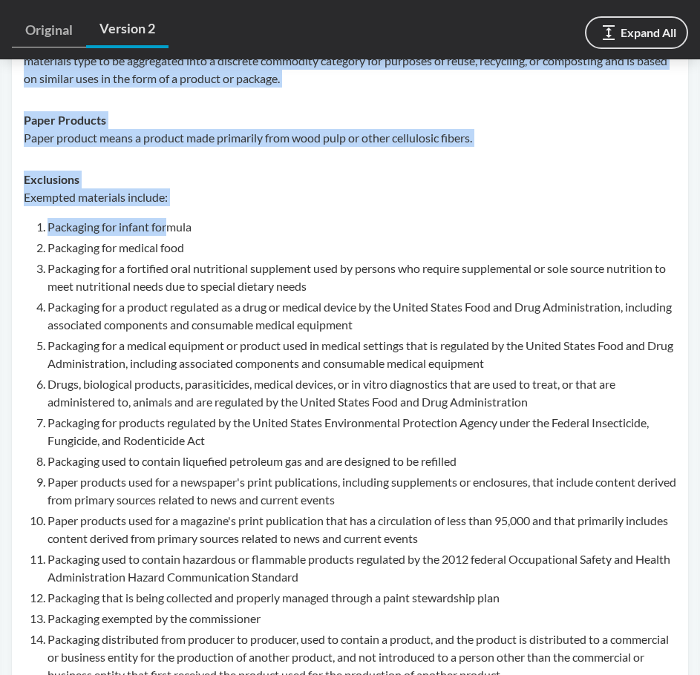
scroll to position [847, 0]
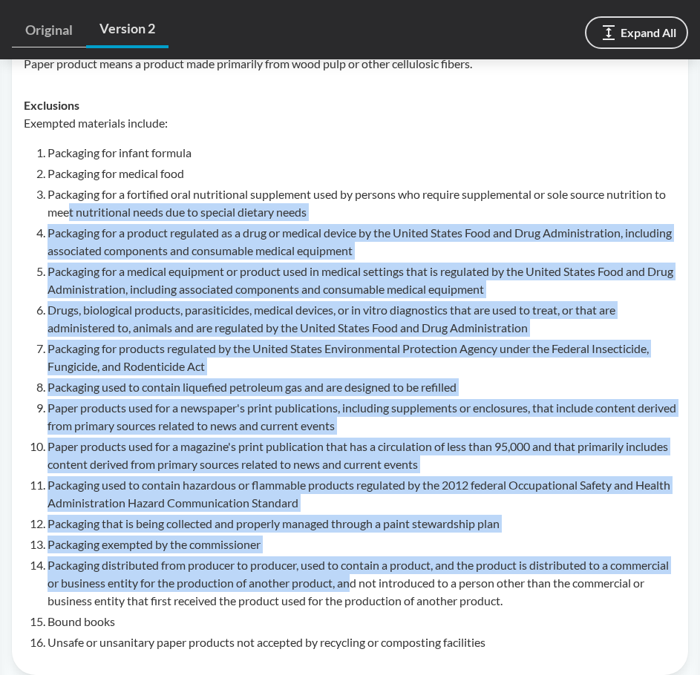
drag, startPoint x: 68, startPoint y: 187, endPoint x: 419, endPoint y: 569, distance: 518.4
click at [419, 569] on ol "Packaging for infant formula Packaging for medical food Packaging for a fortifi…" at bounding box center [361, 398] width 629 height 508
click at [419, 569] on li "Packaging distributed from producer to producer, used to contain a product, and…" at bounding box center [361, 583] width 629 height 53
